Goal: Complete application form

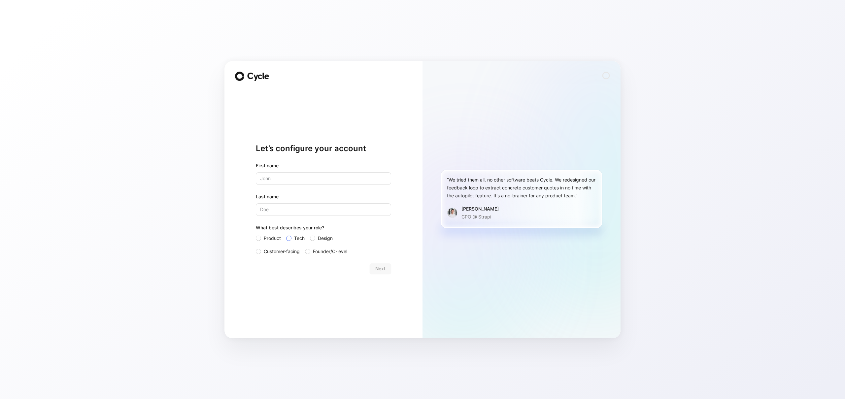
click at [298, 239] on span "Tech" at bounding box center [299, 238] width 11 height 8
click at [286, 234] on input "Tech" at bounding box center [286, 234] width 0 height 0
click at [281, 177] on input "text" at bounding box center [323, 178] width 135 height 13
type input "[PERSON_NAME]"
type input "Rabau"
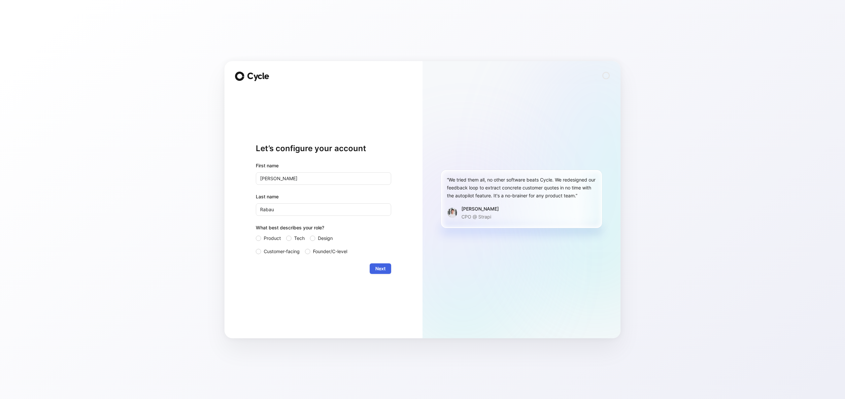
click at [380, 269] on span "Next" at bounding box center [380, 269] width 10 height 8
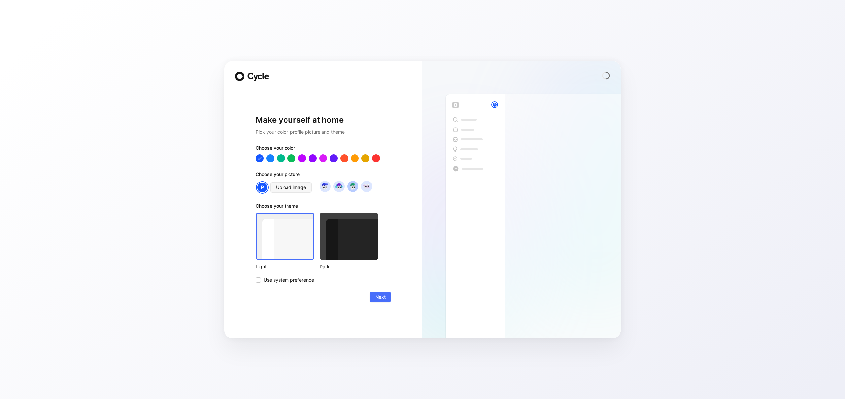
click at [353, 188] on img at bounding box center [352, 186] width 9 height 9
click at [325, 189] on img at bounding box center [324, 186] width 9 height 9
click at [291, 156] on div at bounding box center [291, 158] width 9 height 9
click at [281, 158] on div at bounding box center [281, 158] width 9 height 9
click at [353, 242] on div at bounding box center [348, 237] width 58 height 48
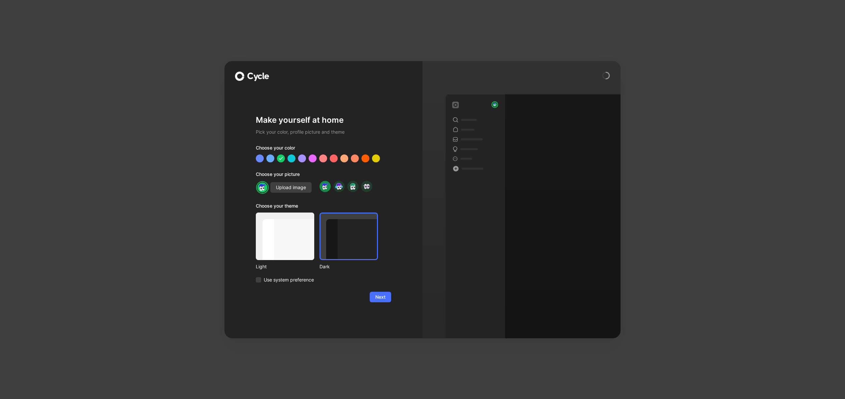
drag, startPoint x: 302, startPoint y: 246, endPoint x: 298, endPoint y: 250, distance: 5.6
click at [302, 246] on div at bounding box center [285, 237] width 58 height 48
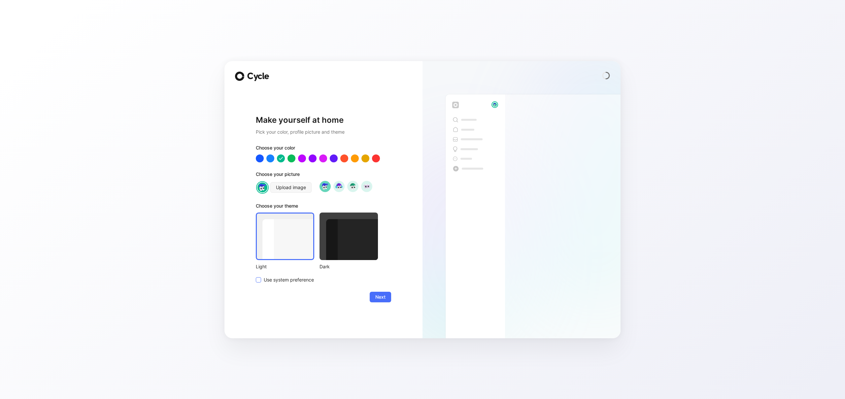
click at [274, 280] on span "Use system preference" at bounding box center [289, 280] width 50 height 8
click at [256, 276] on input "Use system preference" at bounding box center [256, 276] width 0 height 0
click at [377, 297] on span "Next" at bounding box center [380, 297] width 10 height 8
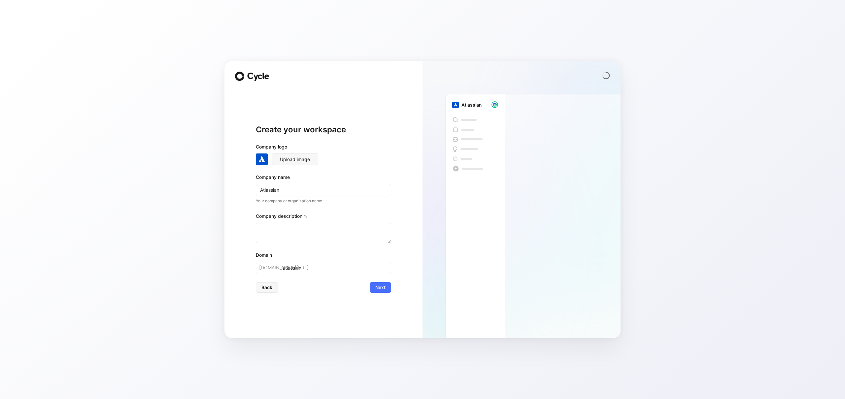
click at [378, 148] on div "Company logo" at bounding box center [323, 148] width 135 height 11
